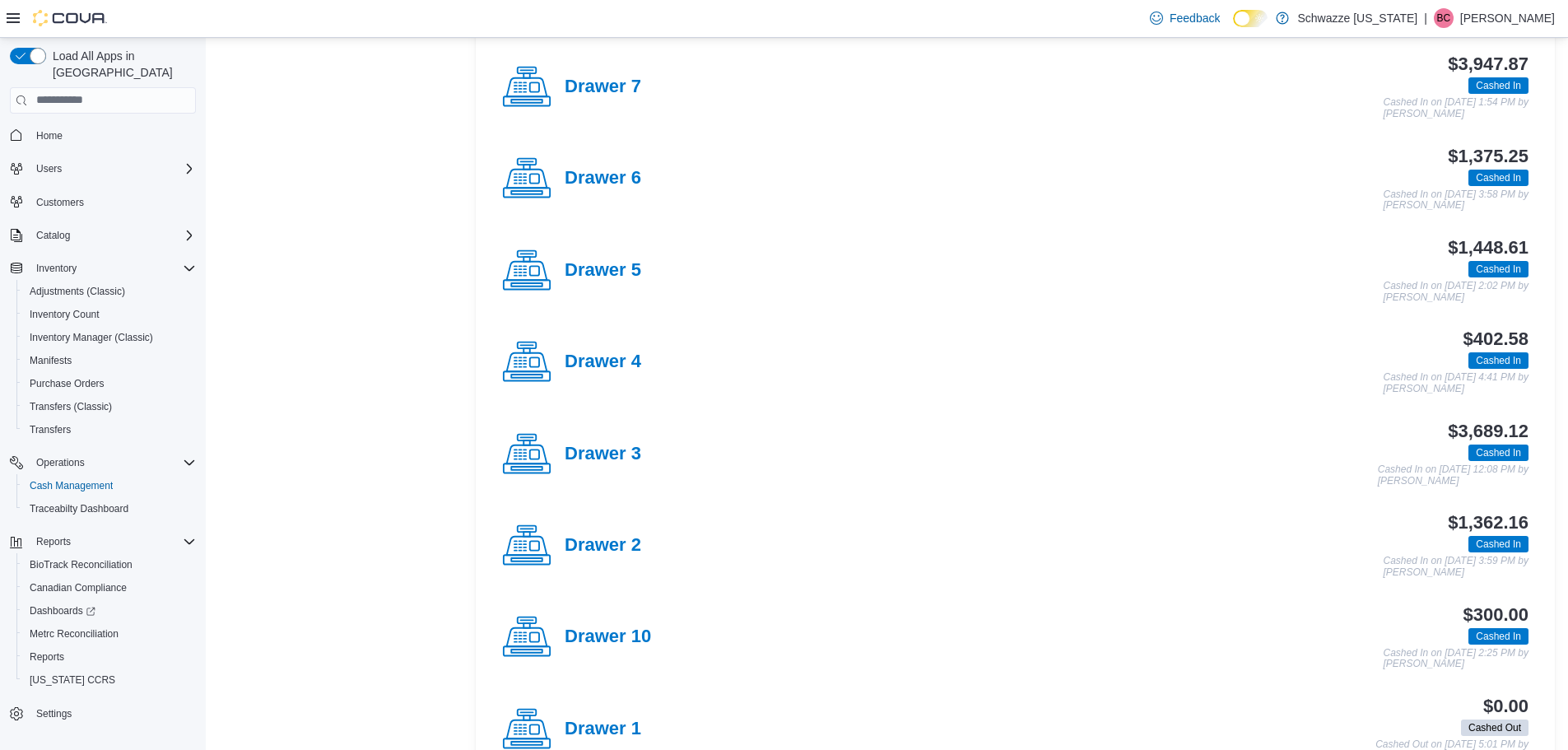
scroll to position [494, 0]
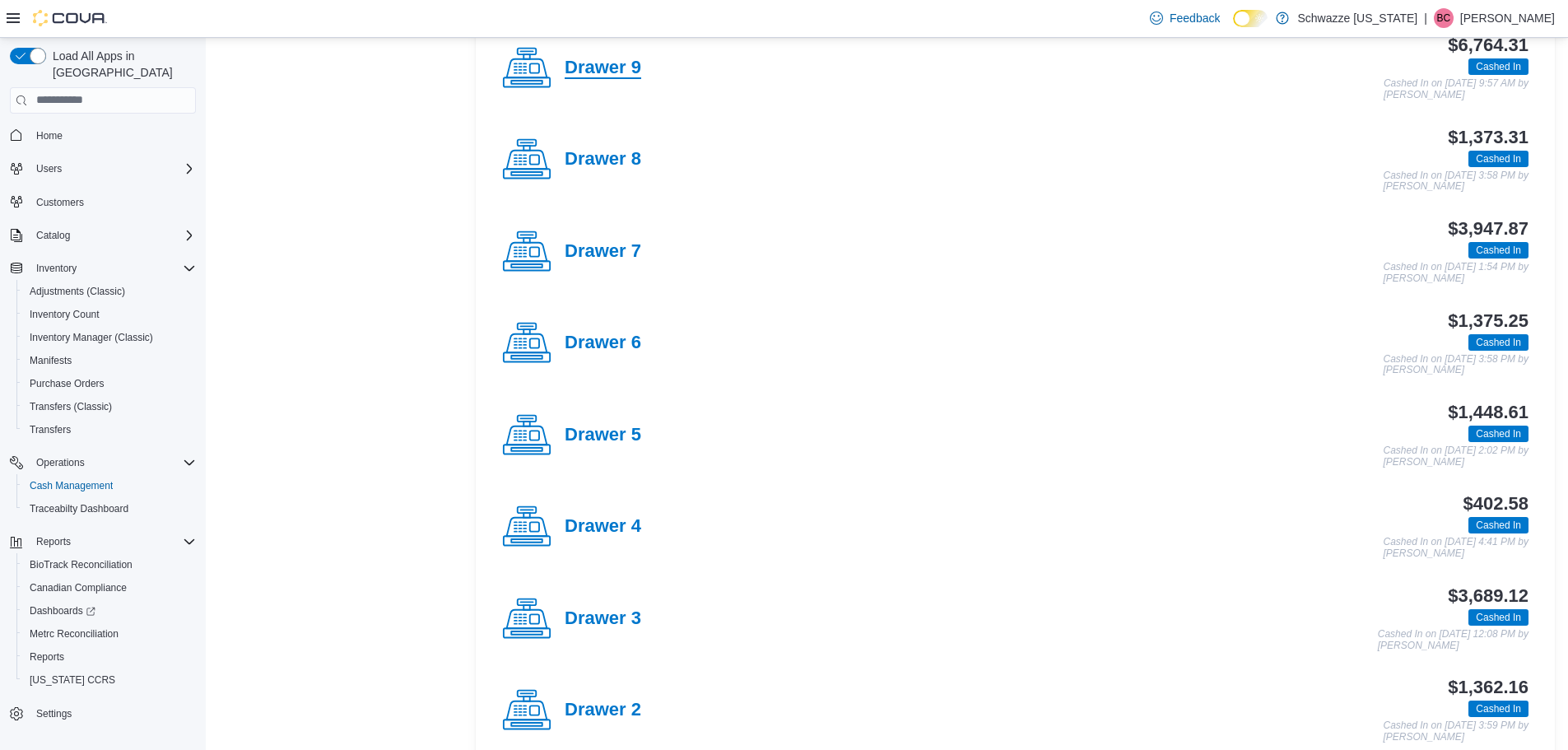
click at [604, 64] on h4 "Drawer 9" at bounding box center [603, 67] width 77 height 21
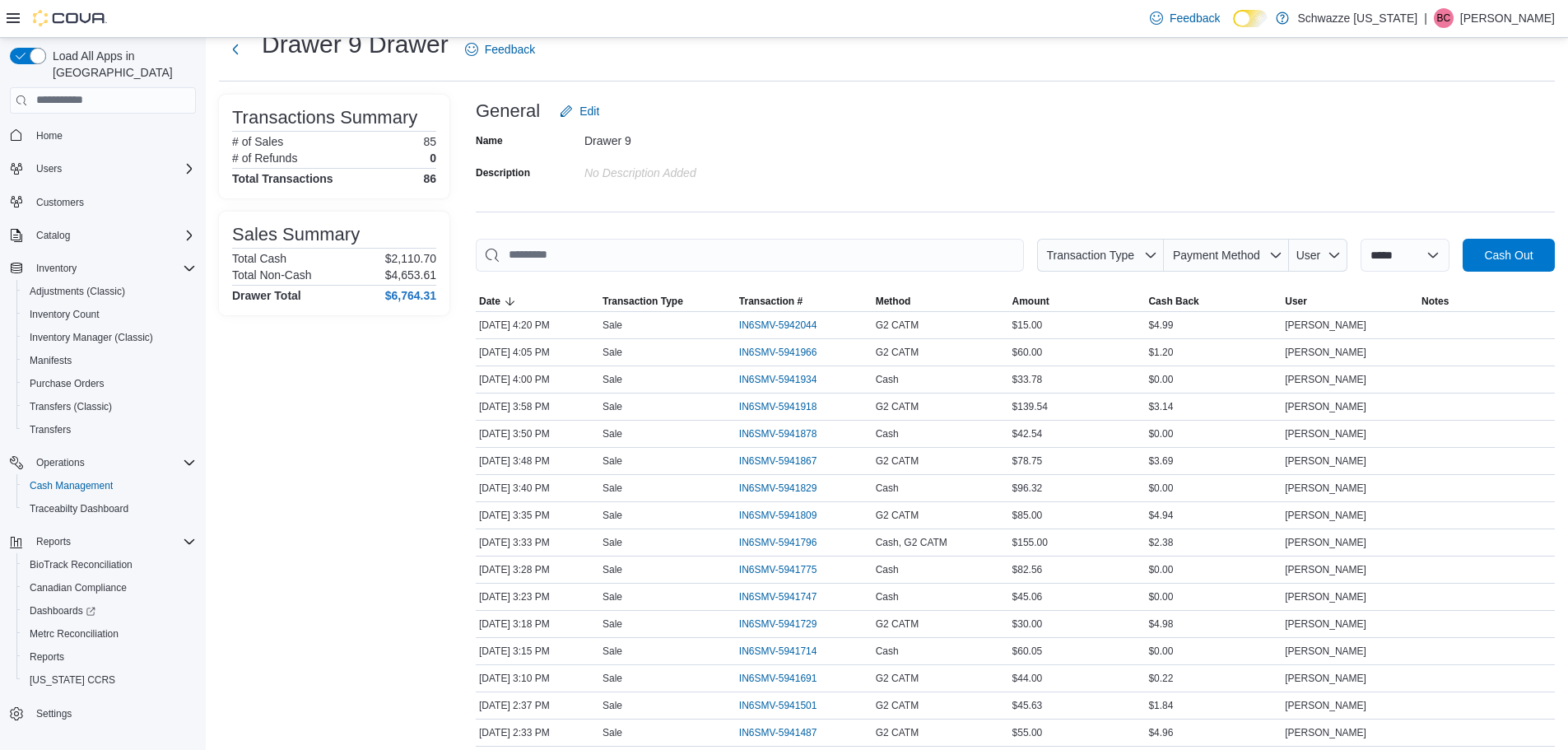
scroll to position [82, 0]
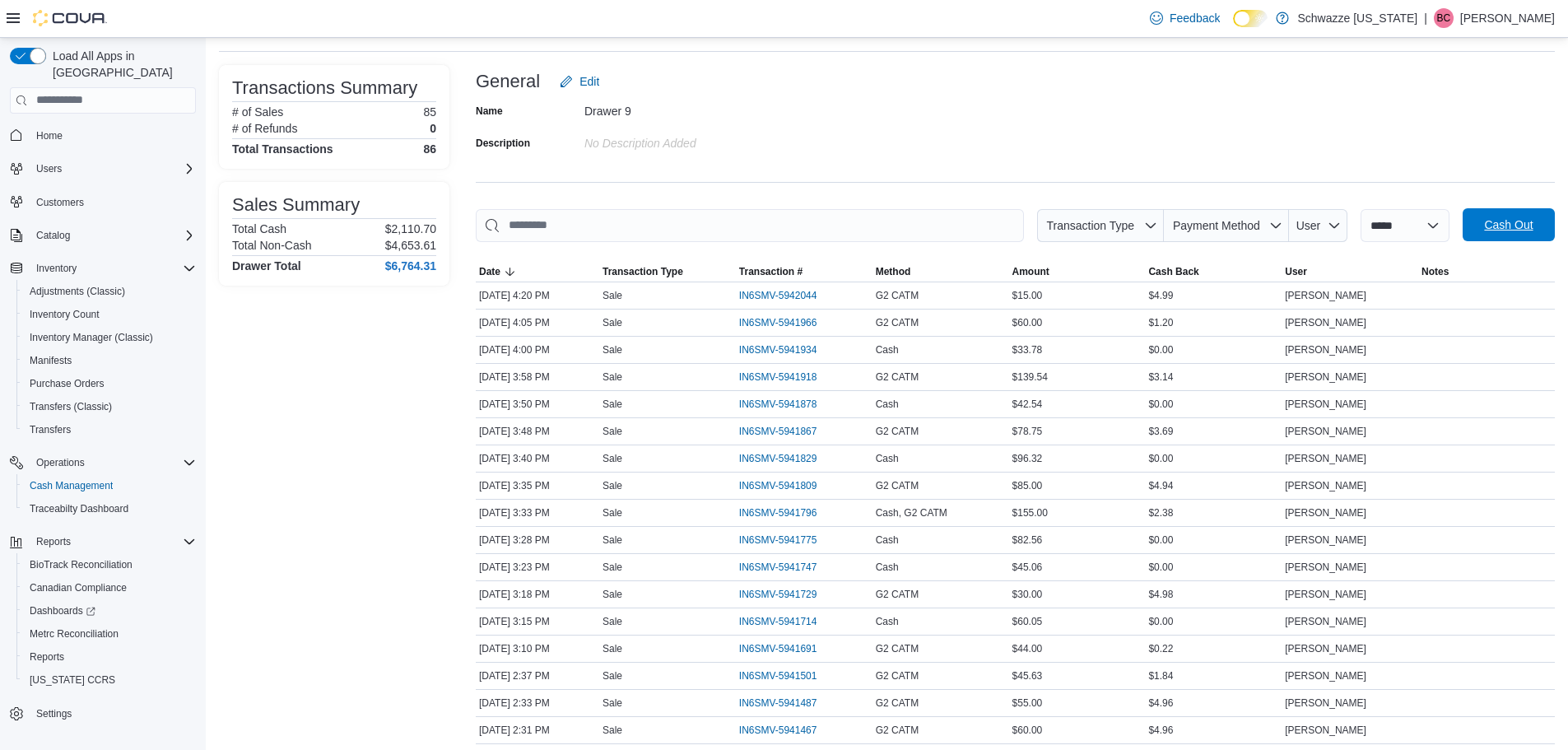
click at [1509, 216] on span "Cash Out" at bounding box center [1509, 225] width 72 height 33
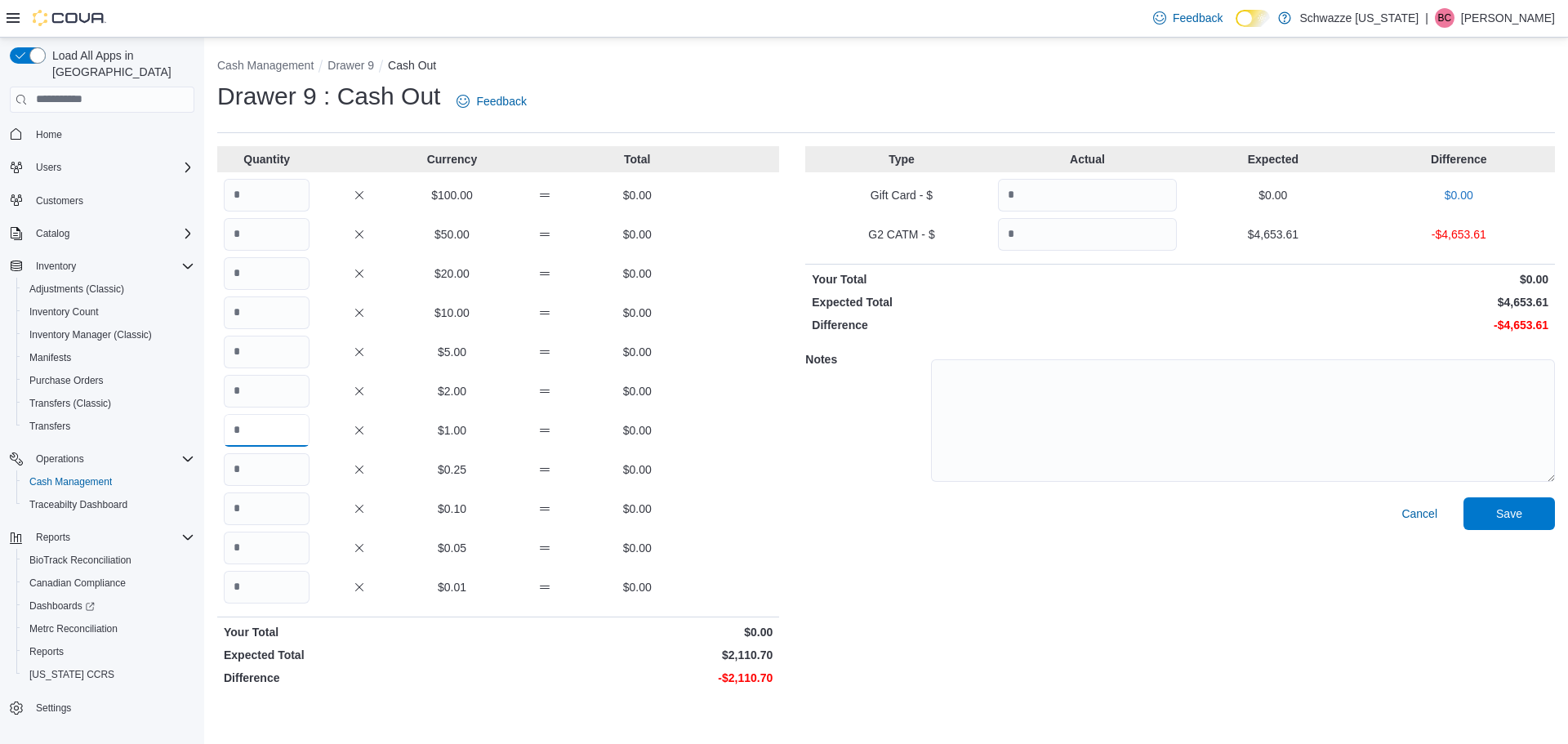
click at [273, 421] on input "Quantity" at bounding box center [267, 431] width 86 height 33
type input "**"
drag, startPoint x: 290, startPoint y: 358, endPoint x: 303, endPoint y: 356, distance: 13.2
click at [290, 358] on input "Quantity" at bounding box center [267, 352] width 86 height 33
type input "**"
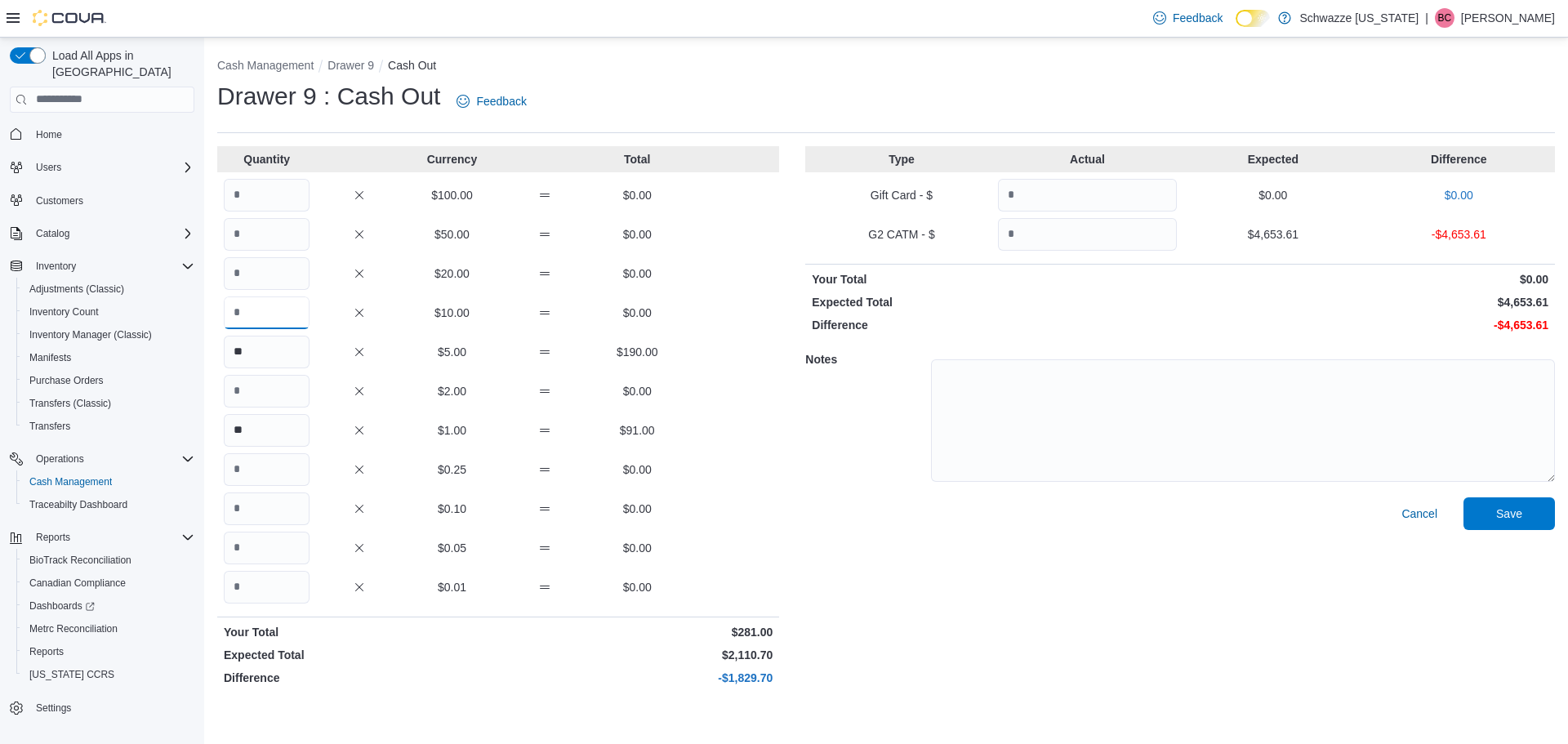
click at [283, 321] on input "Quantity" at bounding box center [267, 313] width 86 height 33
type input "*"
click at [247, 282] on input "Quantity" at bounding box center [267, 274] width 86 height 33
type input "**"
click at [278, 235] on input "Quantity" at bounding box center [267, 235] width 86 height 33
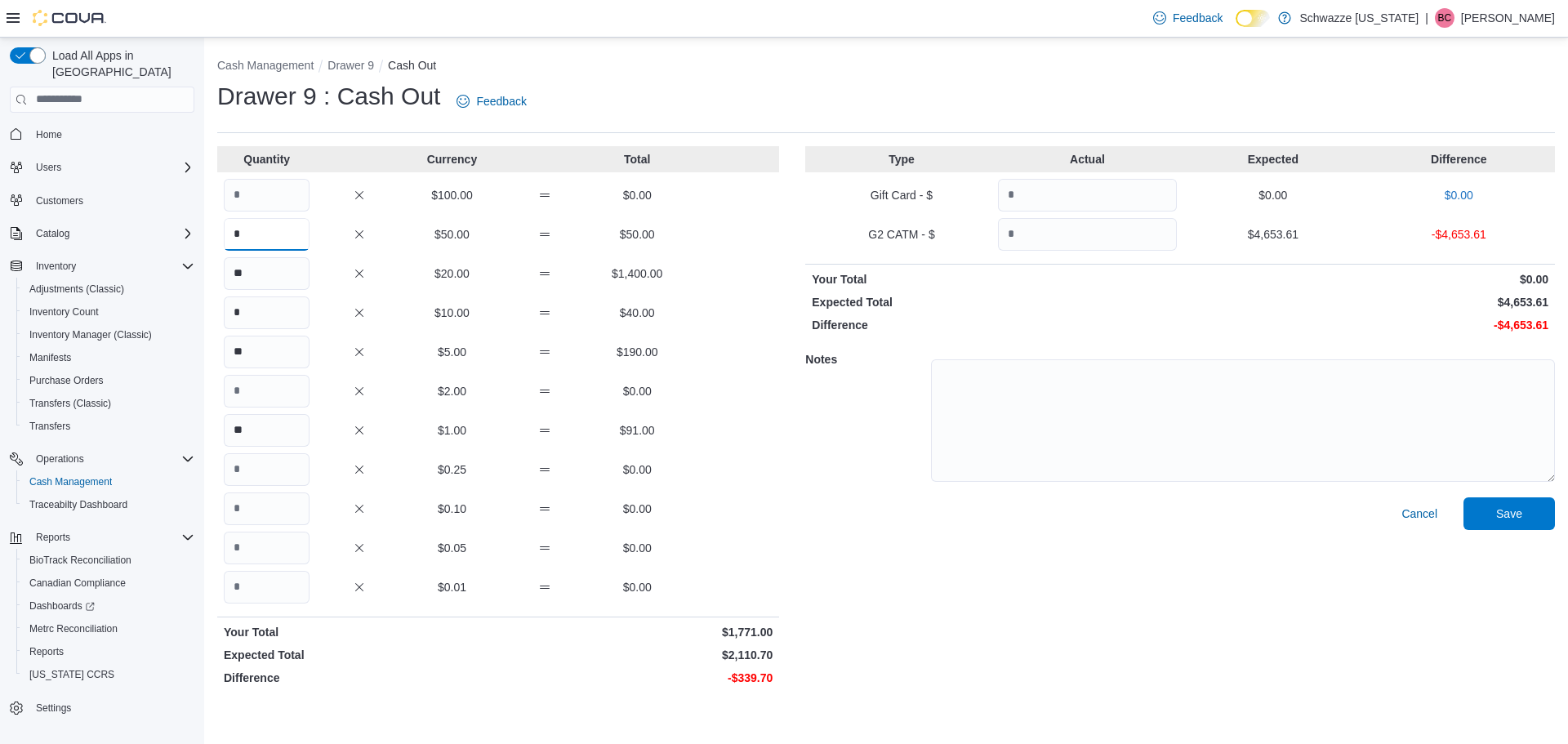
type input "*"
click at [282, 162] on p "Quantity" at bounding box center [267, 159] width 86 height 16
click at [249, 205] on input "Quantity" at bounding box center [267, 195] width 86 height 33
type input "*"
click at [1126, 230] on input "Quantity" at bounding box center [1087, 235] width 179 height 33
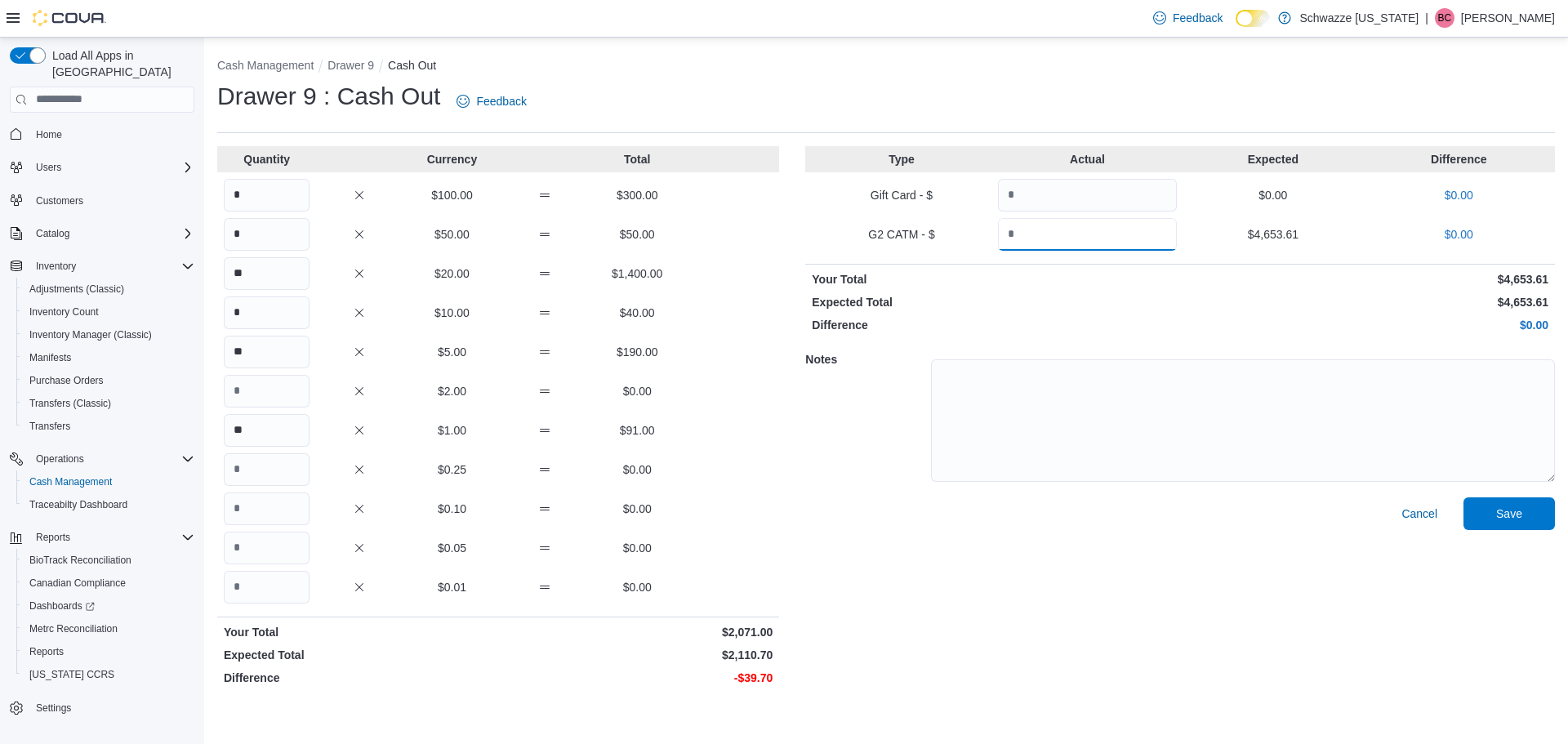
type input "*******"
click at [1101, 609] on div "Cancel Save" at bounding box center [1180, 595] width 749 height 195
click at [267, 584] on input "Quantity" at bounding box center [267, 587] width 86 height 33
type input "****"
click at [1497, 519] on span "Save" at bounding box center [1508, 513] width 27 height 16
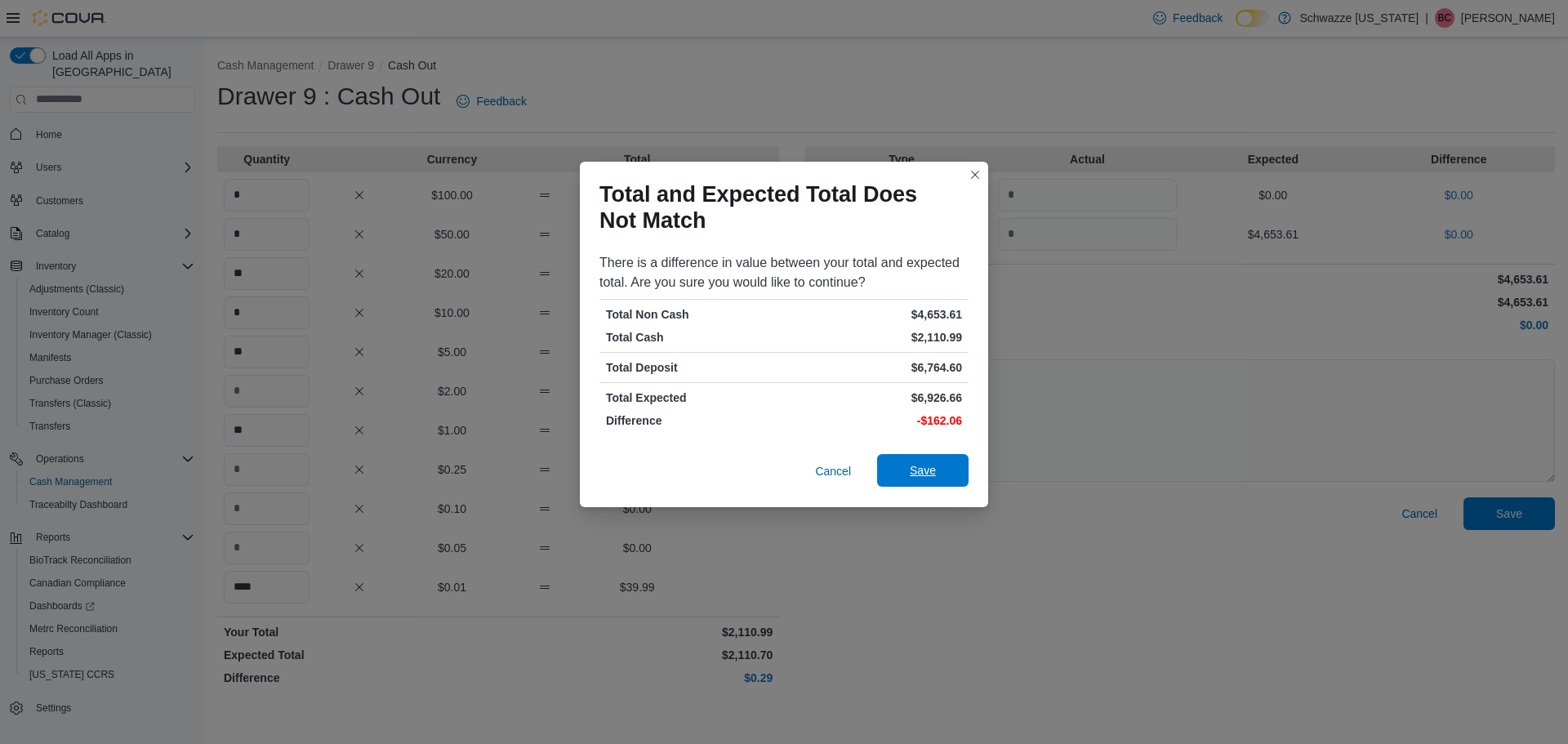
click at [946, 464] on span "Save" at bounding box center [922, 471] width 71 height 33
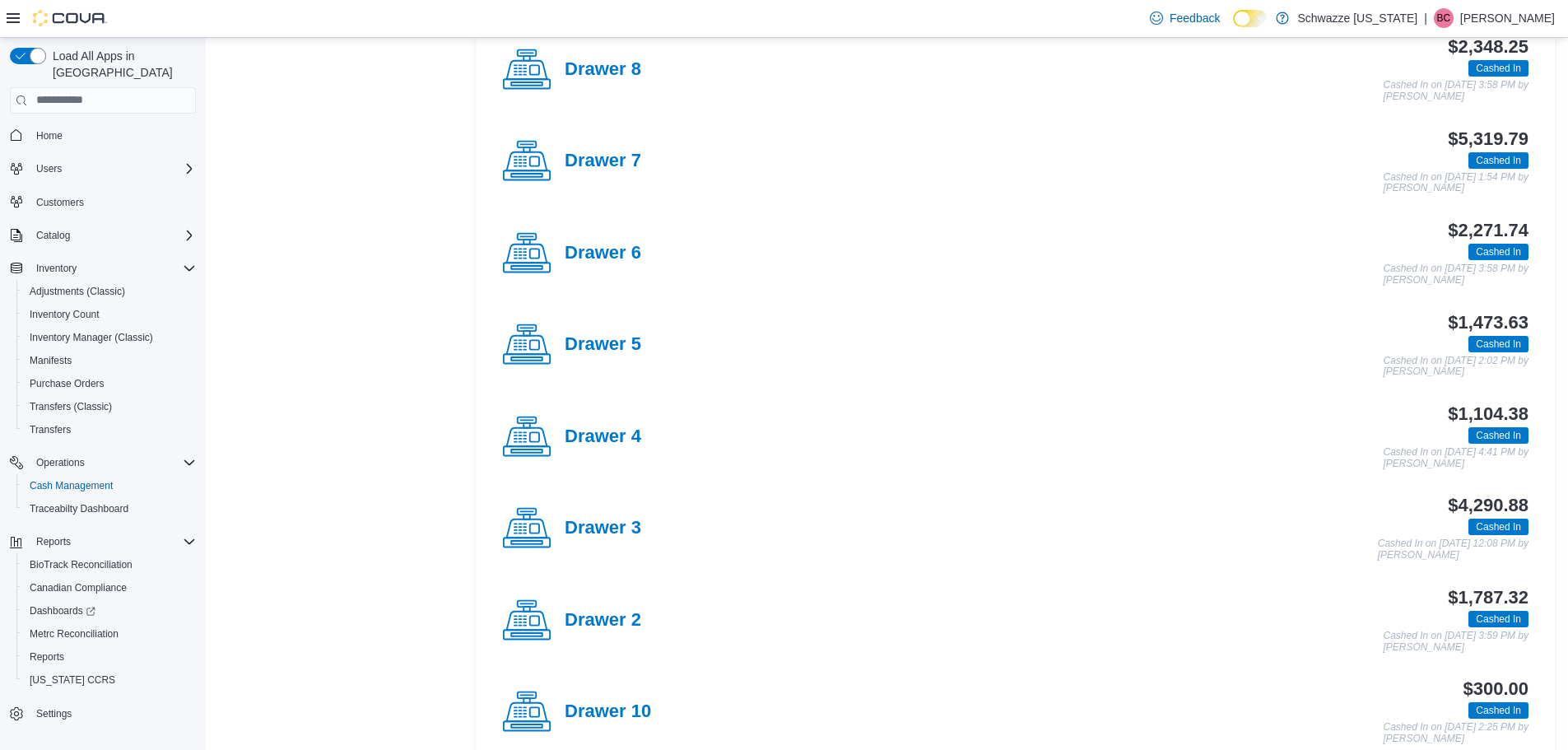
scroll to position [494, 0]
